Goal: Transaction & Acquisition: Purchase product/service

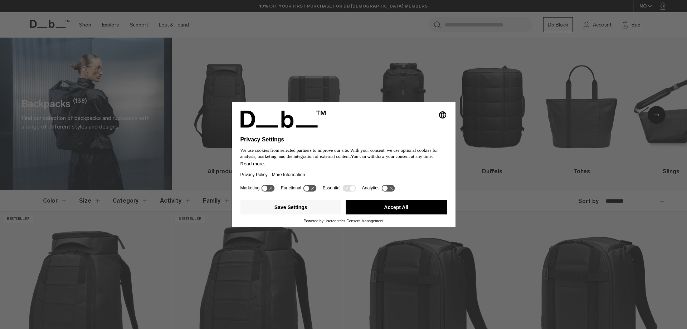
click at [388, 209] on button "Accept All" at bounding box center [396, 207] width 101 height 14
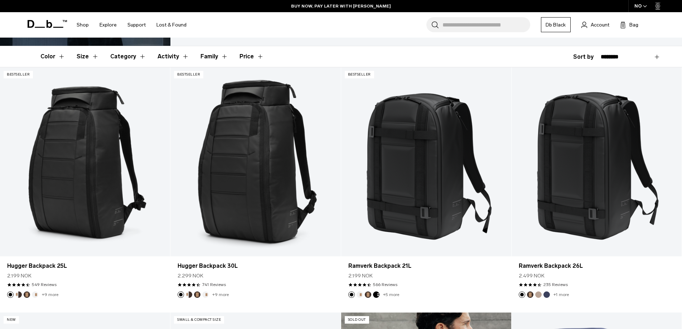
scroll to position [107, 0]
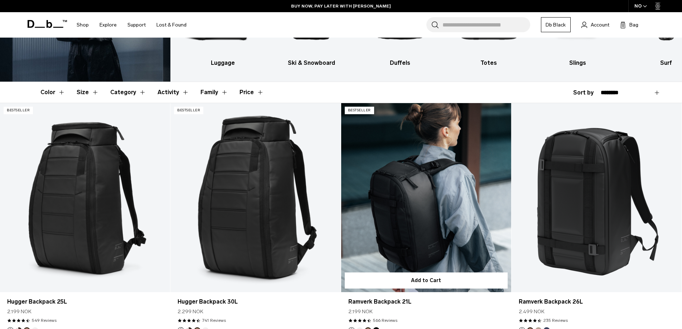
click at [425, 220] on link "Ramverk Backpack 21L" at bounding box center [426, 197] width 170 height 189
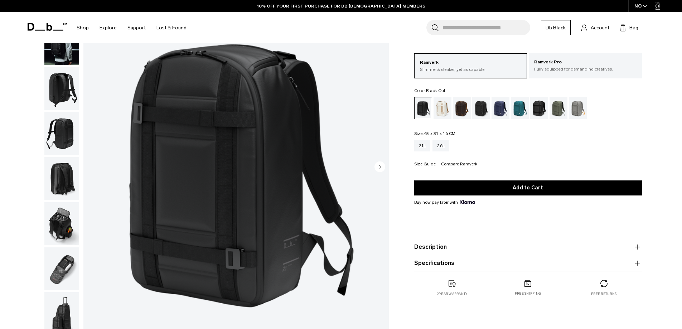
scroll to position [107, 0]
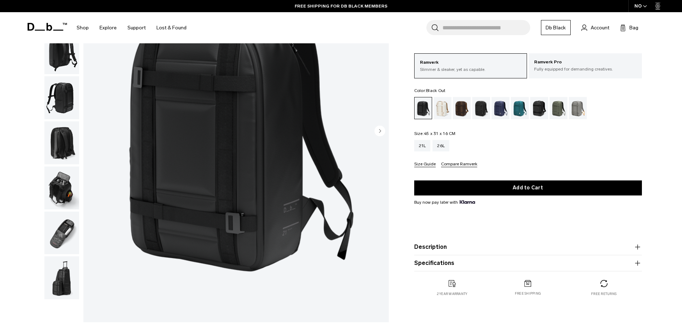
click at [67, 228] on img "button" at bounding box center [61, 233] width 35 height 43
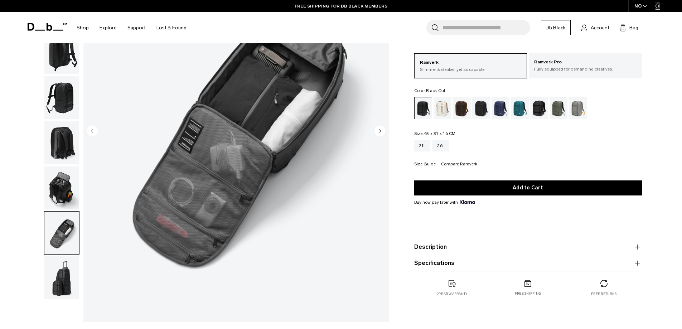
scroll to position [36, 0]
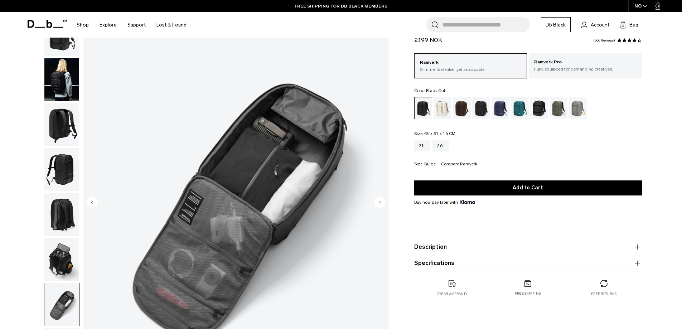
click at [58, 301] on img "button" at bounding box center [61, 304] width 35 height 43
click at [60, 259] on img "button" at bounding box center [61, 259] width 35 height 43
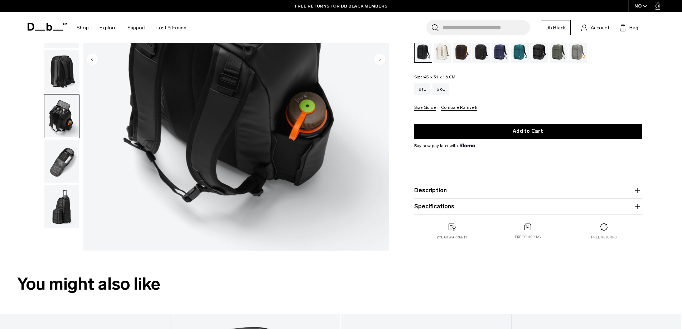
scroll to position [72, 0]
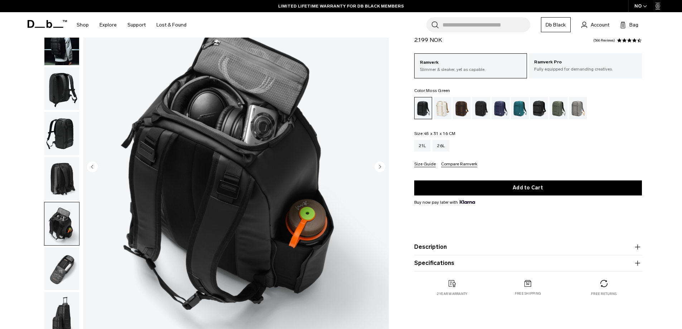
click at [556, 107] on div "Moss Green" at bounding box center [558, 108] width 18 height 22
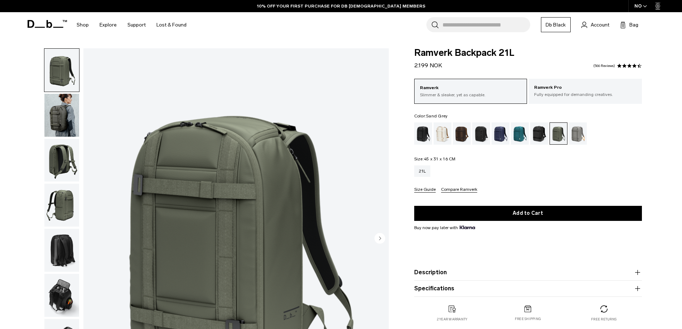
drag, startPoint x: 0, startPoint y: 0, endPoint x: 576, endPoint y: 135, distance: 591.2
click at [576, 135] on div "Sand Grey" at bounding box center [578, 133] width 18 height 22
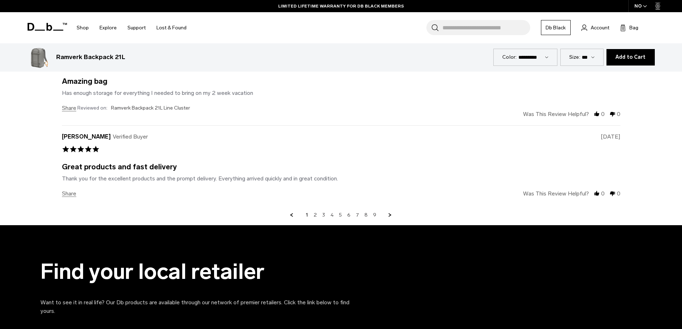
scroll to position [2685, 0]
